Goal: Navigation & Orientation: Find specific page/section

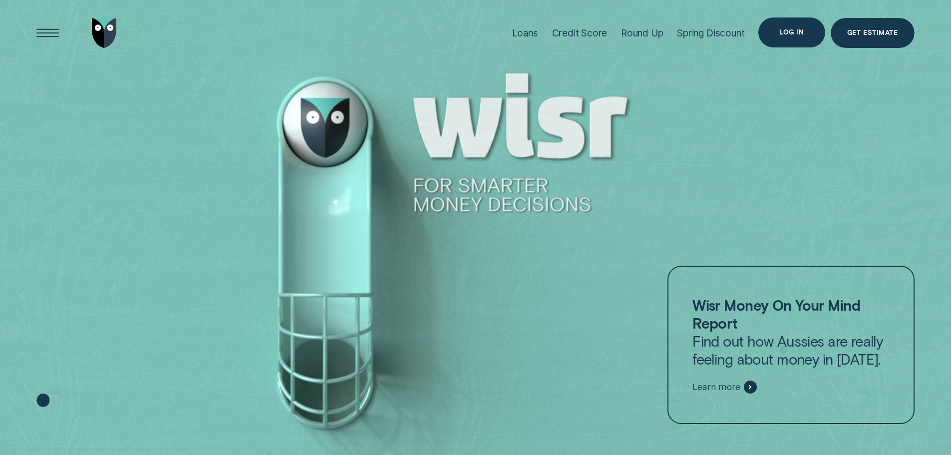
click at [789, 24] on div "Log in" at bounding box center [792, 32] width 66 height 30
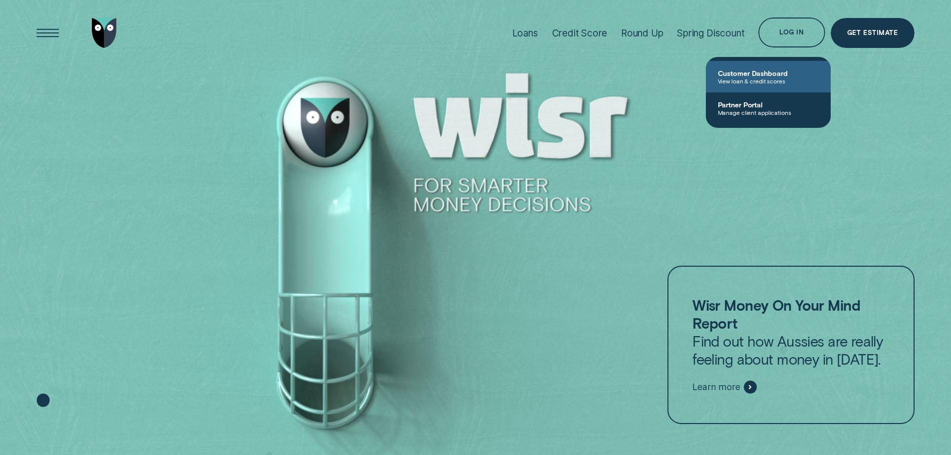
click at [766, 77] on span "View loan & credit scores" at bounding box center [768, 80] width 101 height 7
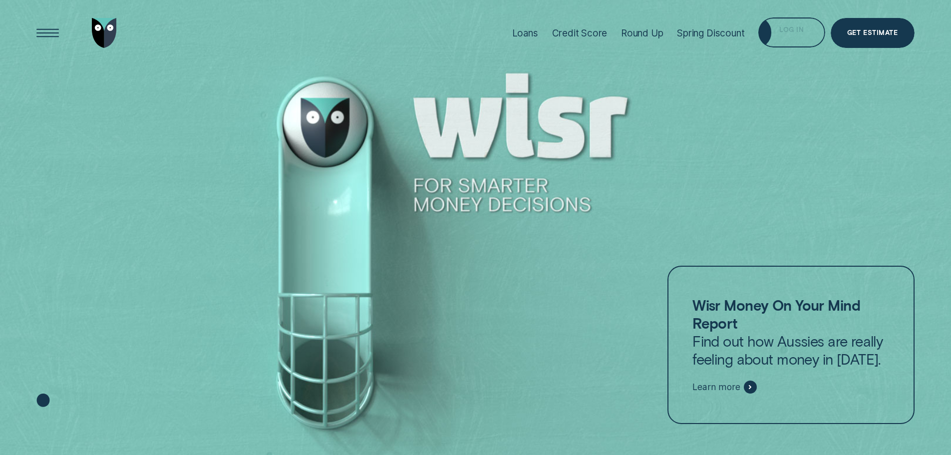
click at [782, 32] on div "Log in" at bounding box center [791, 34] width 24 height 6
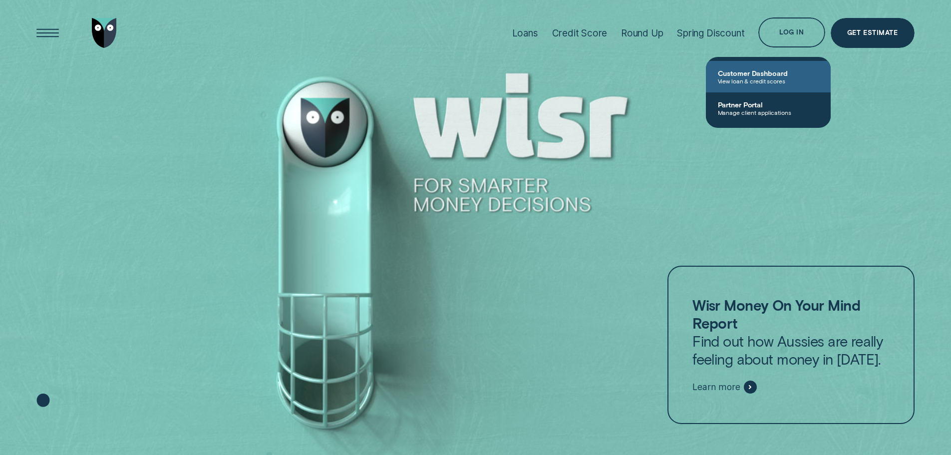
click at [752, 78] on span "View loan & credit scores" at bounding box center [768, 80] width 101 height 7
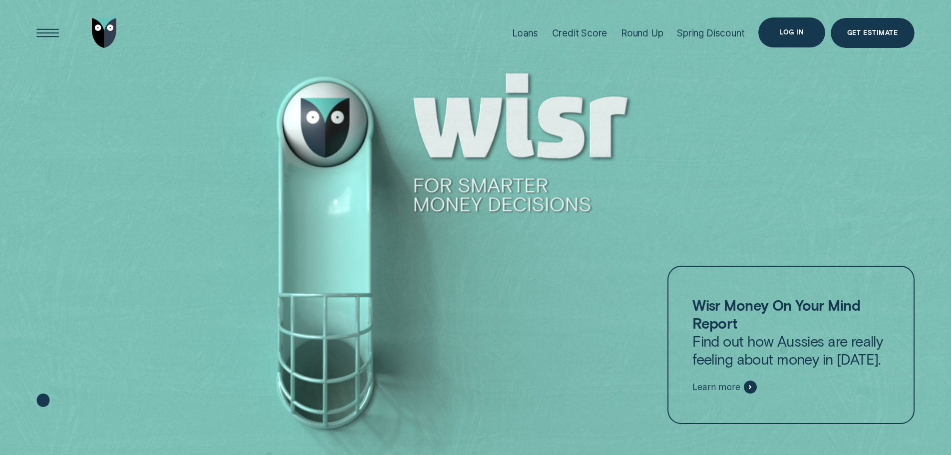
click at [799, 32] on div "Log in" at bounding box center [791, 32] width 24 height 6
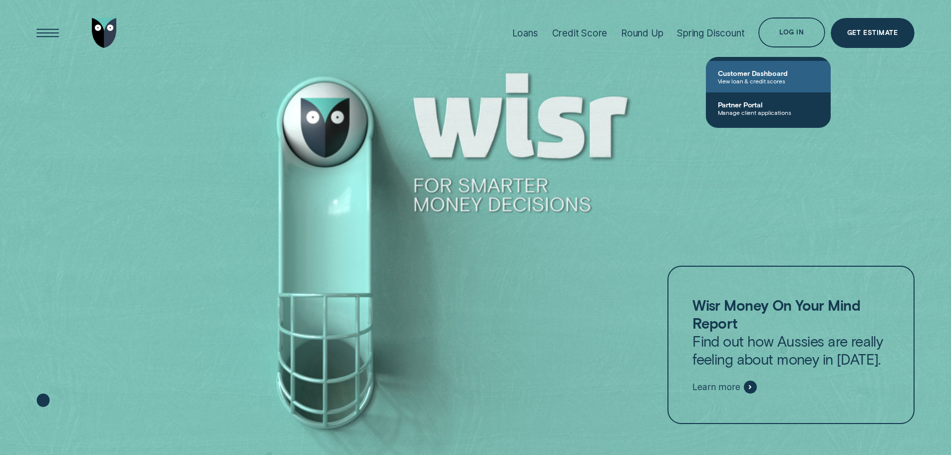
click at [752, 72] on span "Customer Dashboard" at bounding box center [768, 73] width 101 height 8
